Goal: Manage account settings

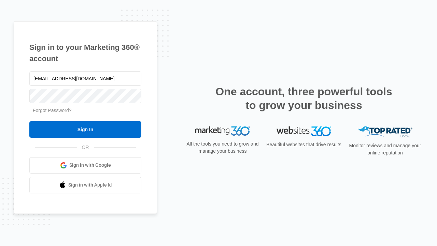
type input "[EMAIL_ADDRESS][DOMAIN_NAME]"
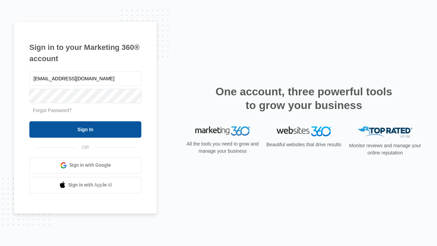
click at [85, 129] on input "Sign In" at bounding box center [85, 129] width 112 height 16
